Goal: Navigation & Orientation: Understand site structure

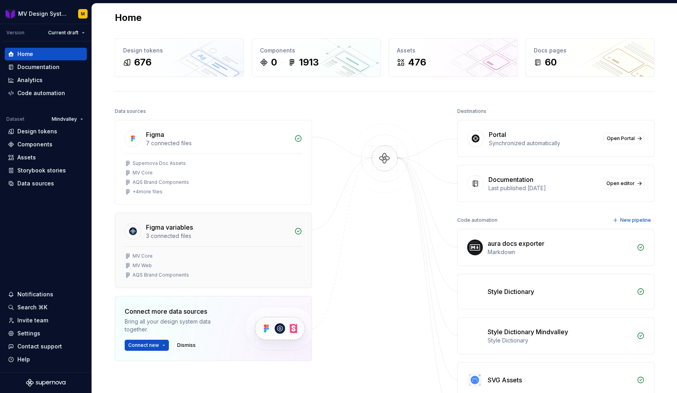
scroll to position [6, 0]
click at [41, 132] on div "Design tokens" at bounding box center [37, 131] width 40 height 8
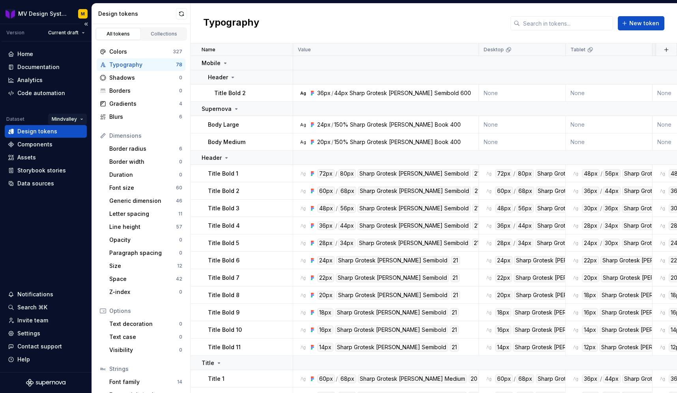
click at [80, 118] on html "MV Design System M Version Current draft Home Documentation Analytics Code auto…" at bounding box center [338, 196] width 677 height 393
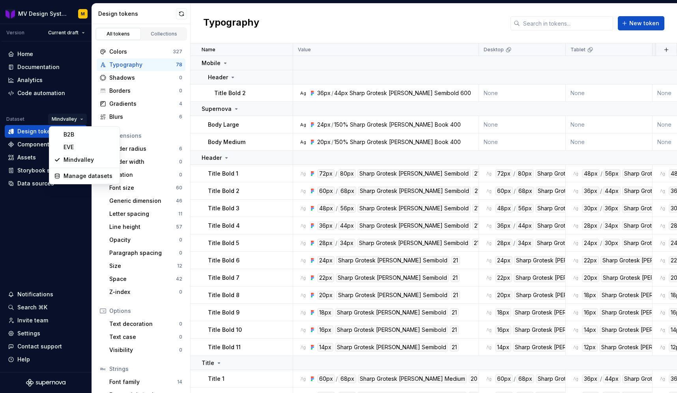
click at [160, 213] on html "MV Design System M Version Current draft Home Documentation Analytics Code auto…" at bounding box center [338, 196] width 677 height 393
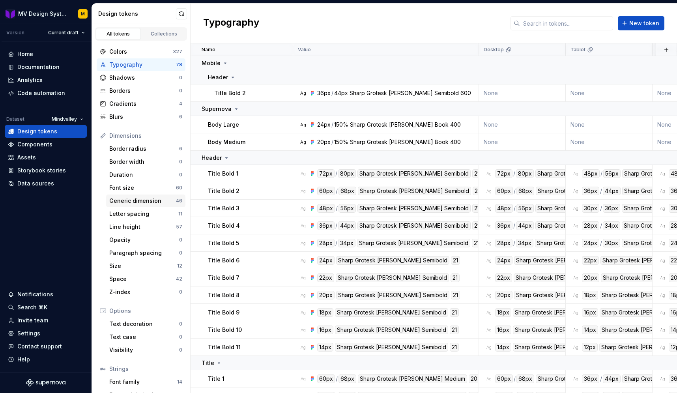
click at [151, 200] on div "Generic dimension" at bounding box center [142, 201] width 67 height 8
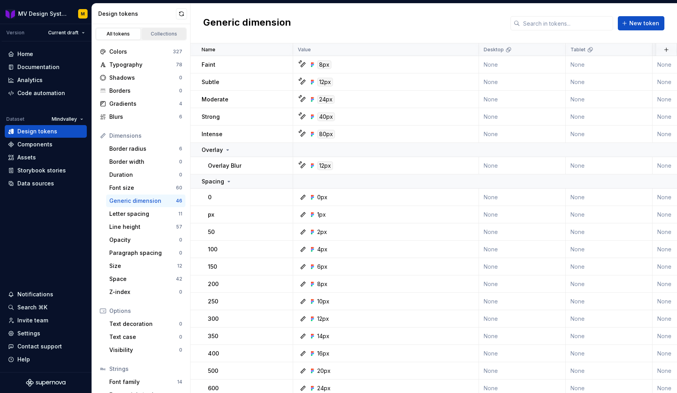
click at [165, 35] on div "Collections" at bounding box center [163, 34] width 39 height 6
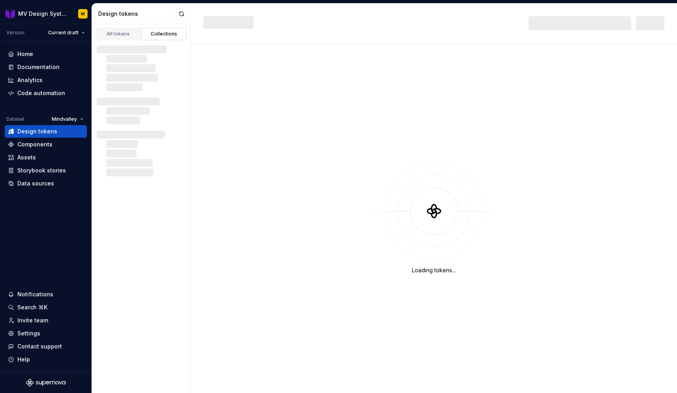
click at [161, 32] on div "Collections" at bounding box center [163, 34] width 39 height 6
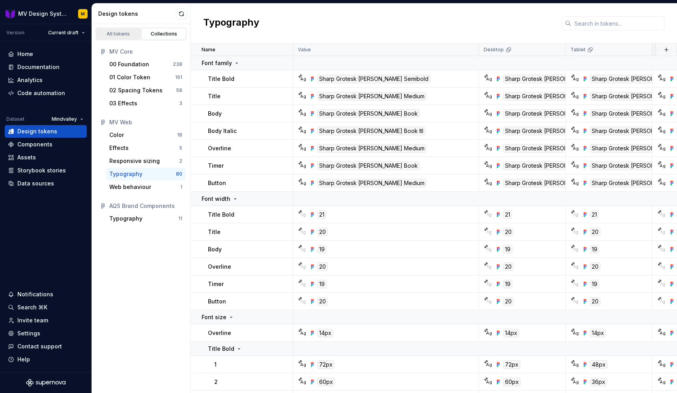
click at [129, 31] on div "All tokens" at bounding box center [118, 34] width 39 height 6
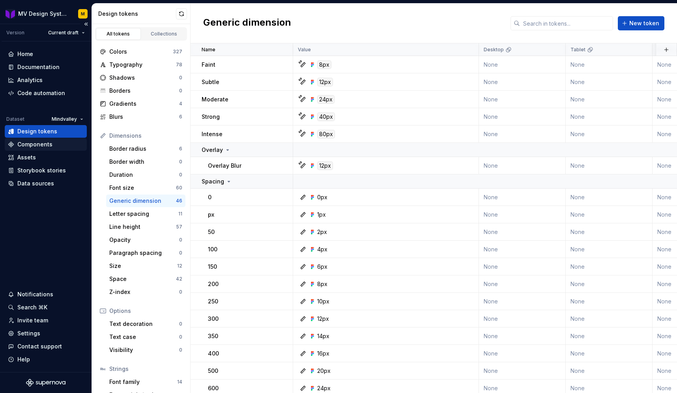
click at [31, 148] on div "Components" at bounding box center [46, 144] width 82 height 13
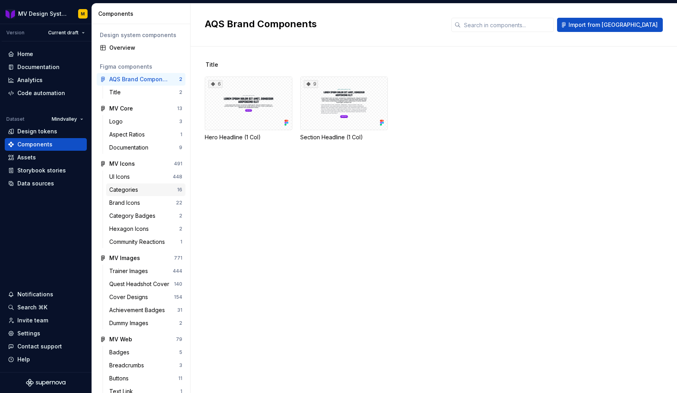
click at [131, 186] on div "Categories" at bounding box center [125, 190] width 32 height 8
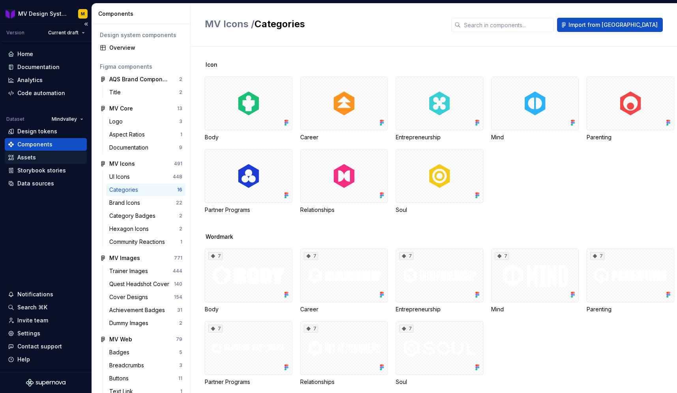
click at [45, 152] on div "Assets" at bounding box center [46, 157] width 82 height 13
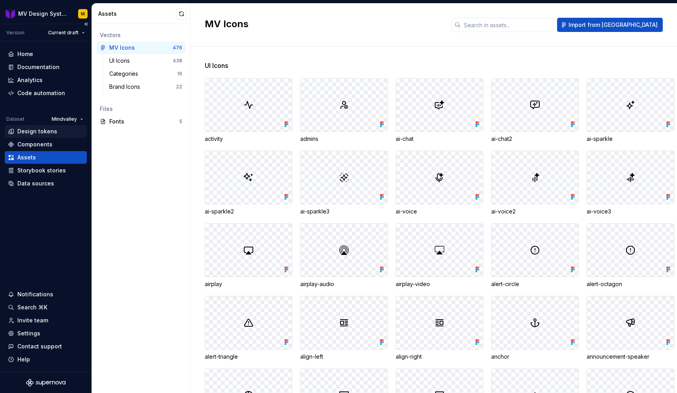
click at [41, 133] on div "Design tokens" at bounding box center [37, 131] width 40 height 8
